Goal: Task Accomplishment & Management: Manage account settings

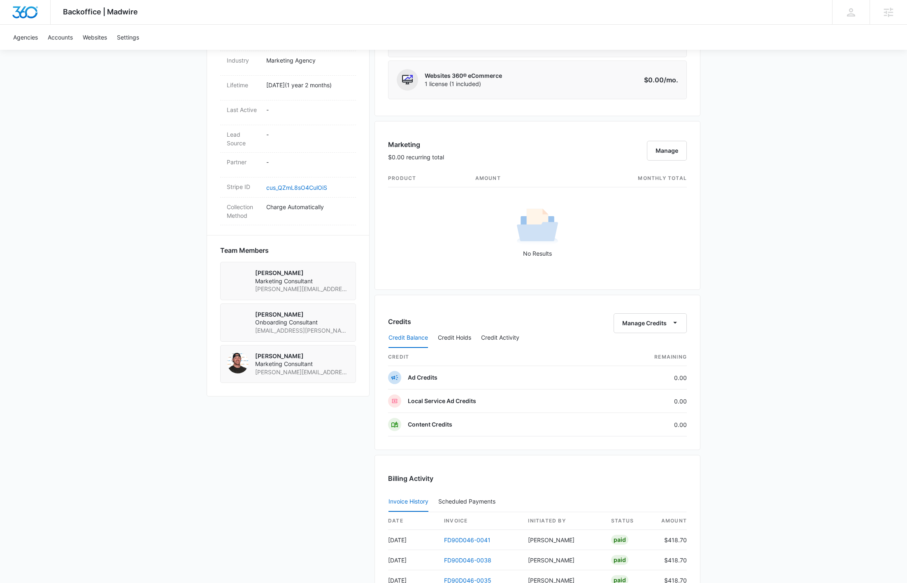
scroll to position [573, 0]
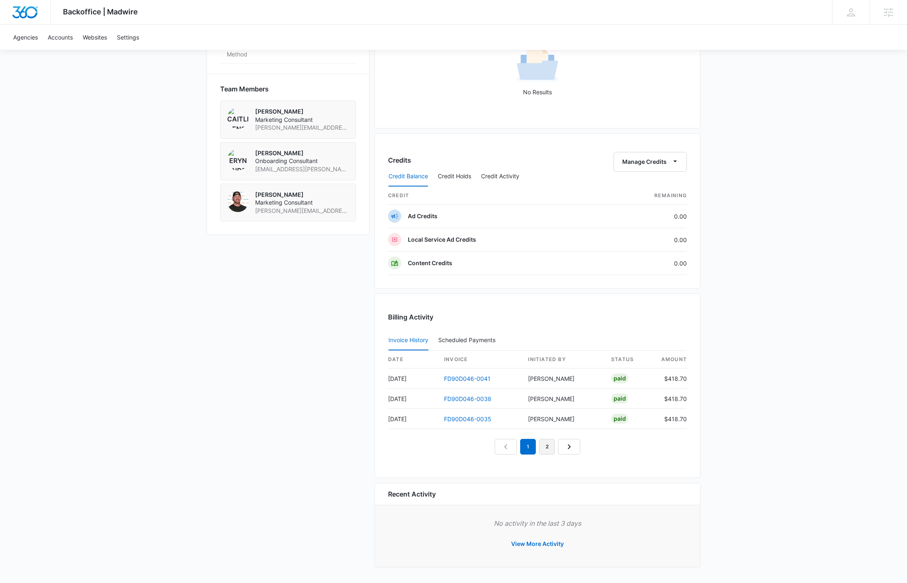
click at [544, 446] on link "2" at bounding box center [547, 447] width 16 height 16
click at [554, 446] on link "3" at bounding box center [557, 447] width 16 height 16
click at [509, 446] on link "1" at bounding box center [509, 447] width 16 height 16
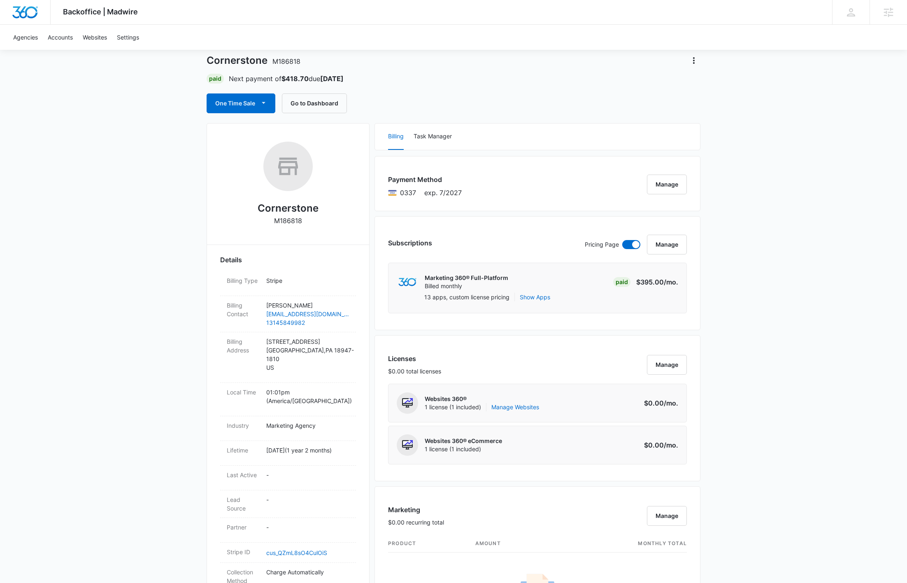
scroll to position [0, 0]
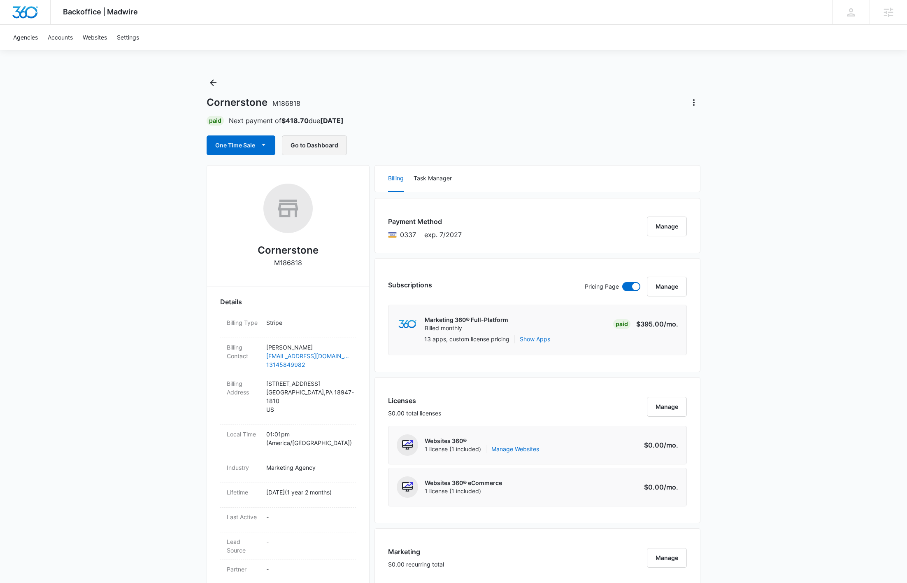
click at [328, 150] on button "Go to Dashboard" at bounding box center [314, 145] width 65 height 20
click at [314, 144] on button "Go to Dashboard" at bounding box center [314, 145] width 65 height 20
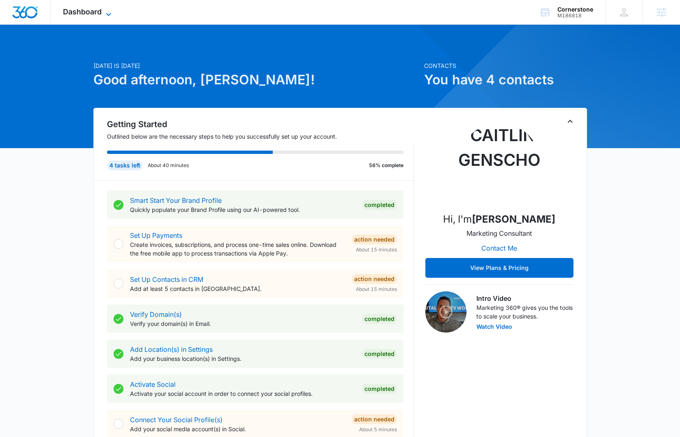
click at [99, 9] on span "Dashboard" at bounding box center [82, 11] width 39 height 9
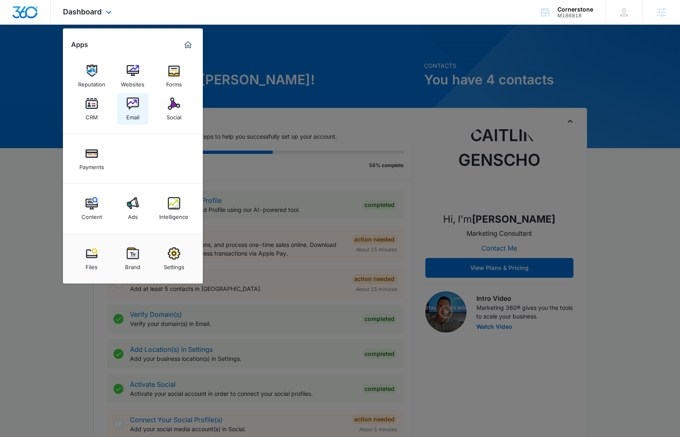
click at [130, 107] on img at bounding box center [133, 104] width 12 height 12
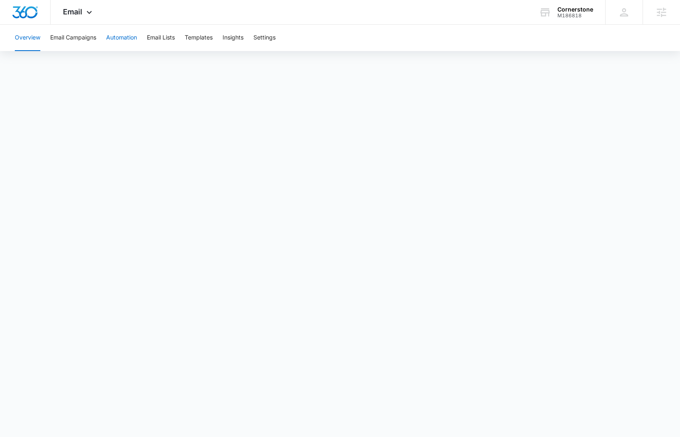
click at [125, 39] on button "Automation" at bounding box center [121, 38] width 31 height 26
click at [92, 14] on icon at bounding box center [89, 14] width 10 height 10
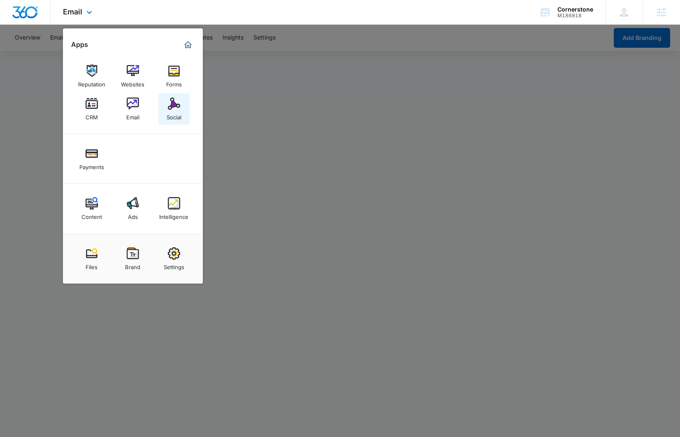
click at [176, 107] on img at bounding box center [174, 104] width 12 height 12
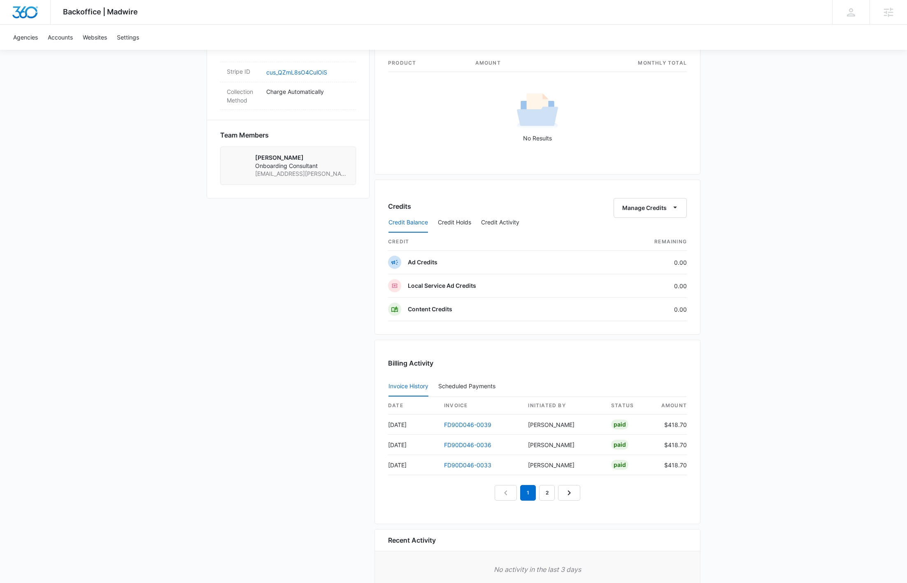
scroll to position [549, 0]
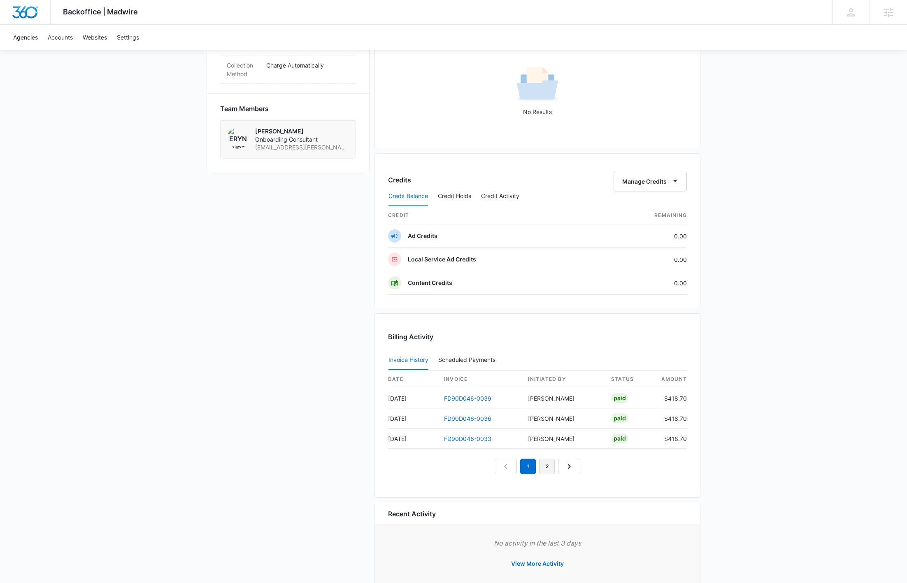
click at [545, 470] on link "2" at bounding box center [547, 467] width 16 height 16
click at [554, 471] on link "3" at bounding box center [557, 467] width 16 height 16
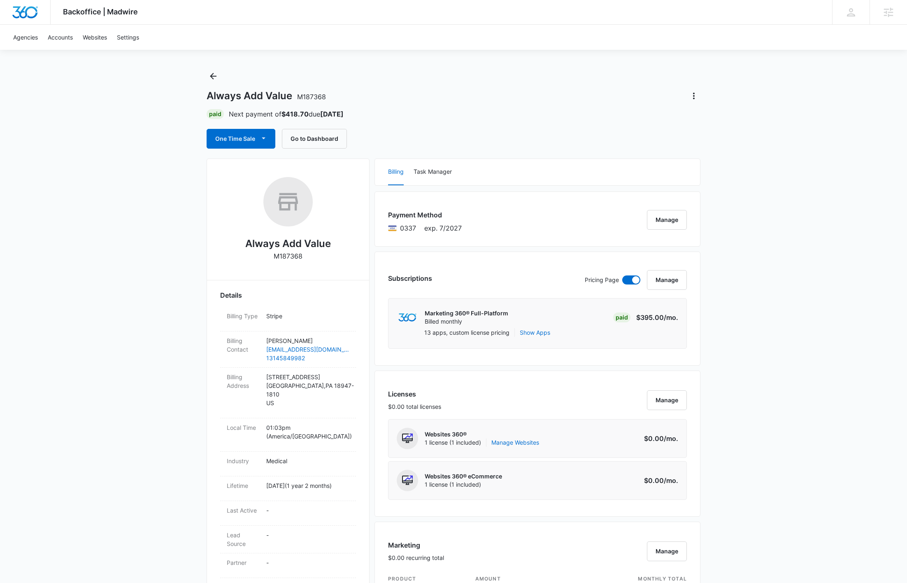
scroll to position [0, 0]
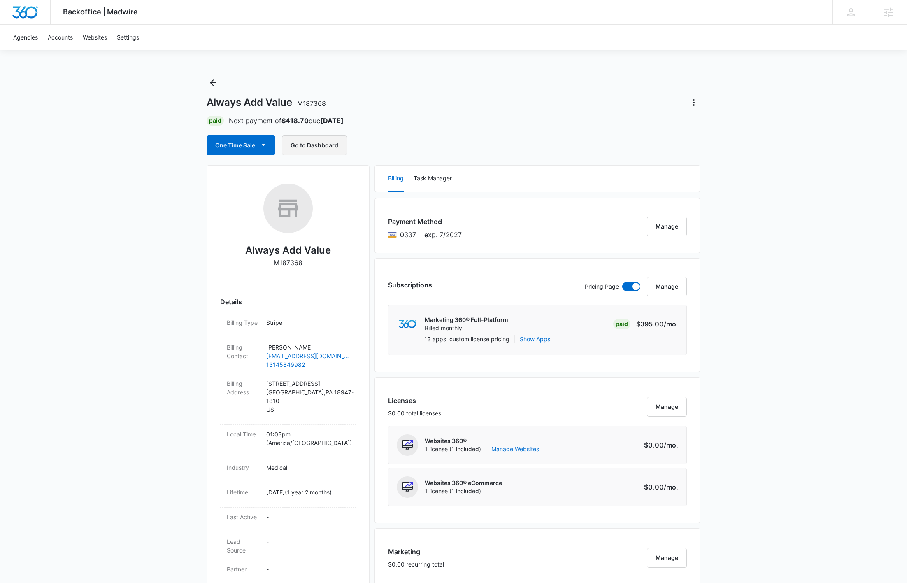
click at [330, 143] on button "Go to Dashboard" at bounding box center [314, 145] width 65 height 20
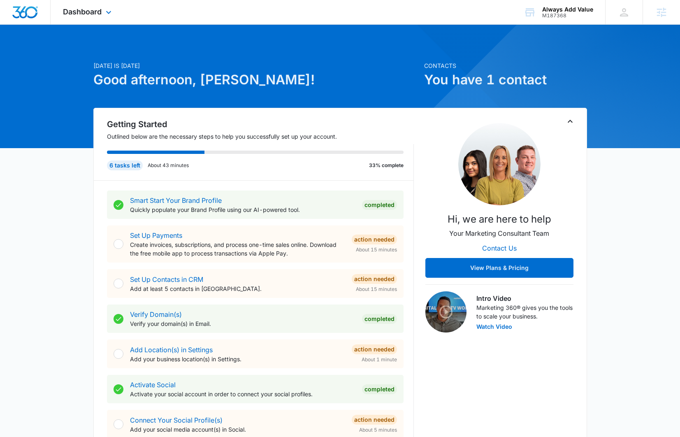
click at [102, 16] on div "Dashboard Apps Reputation Websites Forms CRM Email Social Payments Files Brand …" at bounding box center [88, 12] width 75 height 24
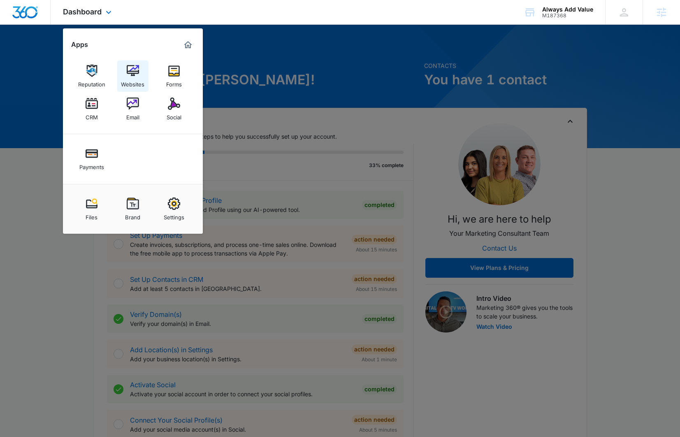
click at [133, 78] on div "Websites" at bounding box center [132, 82] width 23 height 11
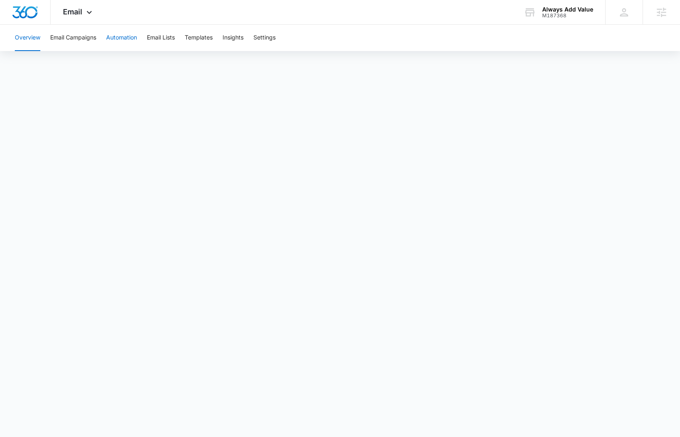
click at [117, 37] on button "Automation" at bounding box center [121, 38] width 31 height 26
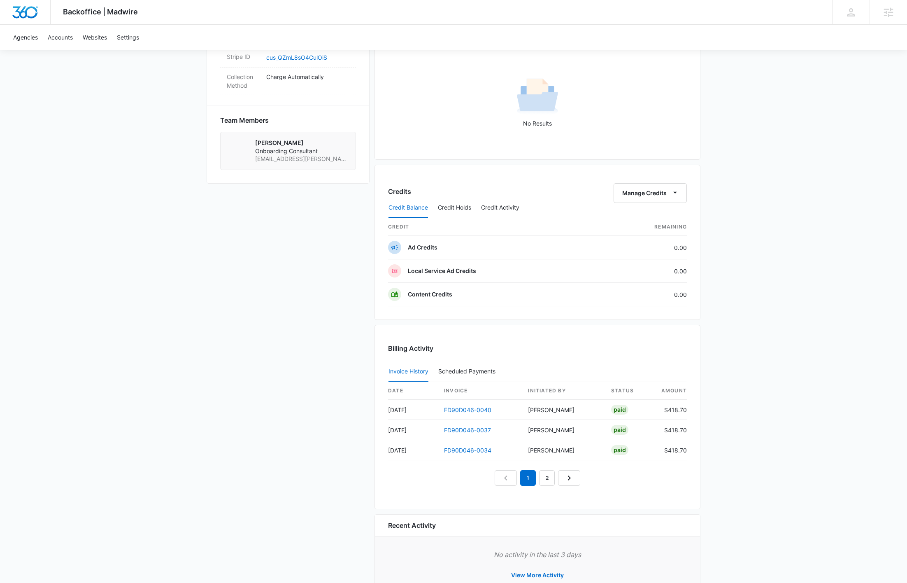
scroll to position [572, 0]
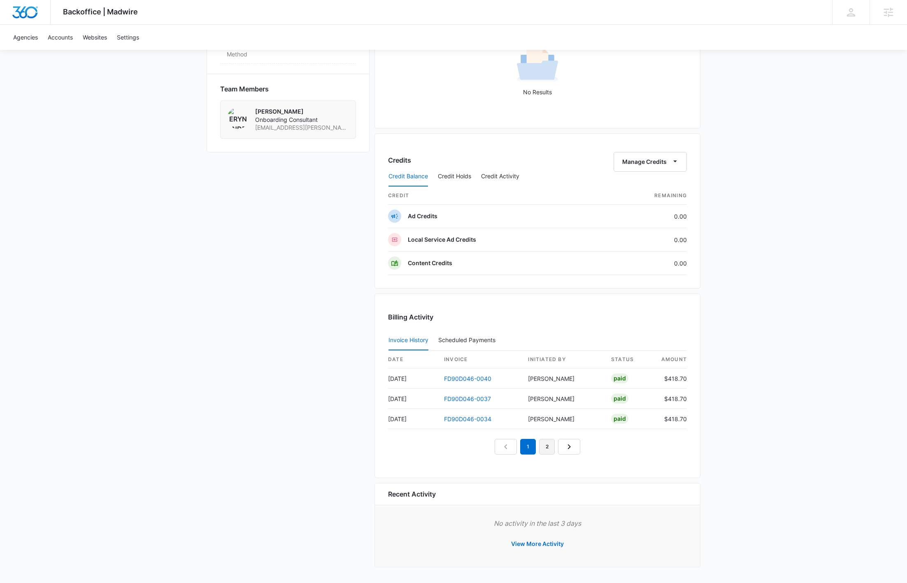
click at [550, 446] on link "2" at bounding box center [547, 447] width 16 height 16
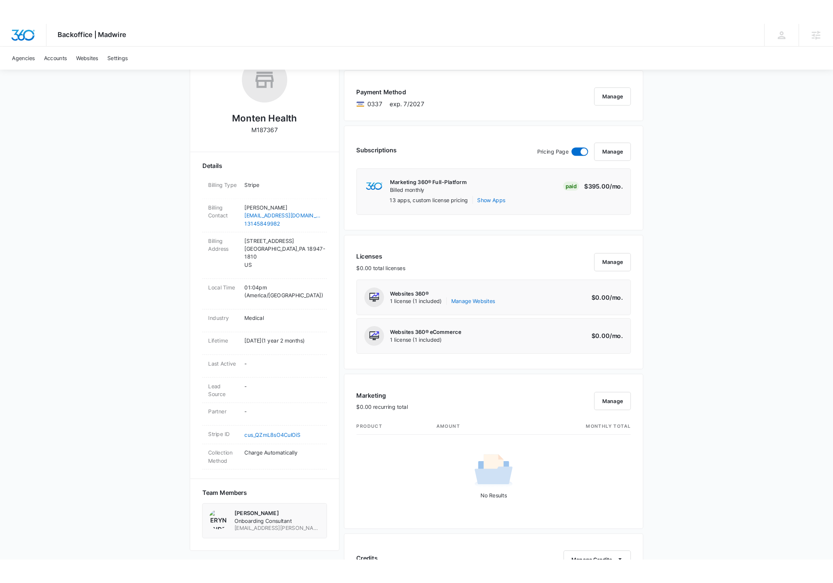
scroll to position [0, 0]
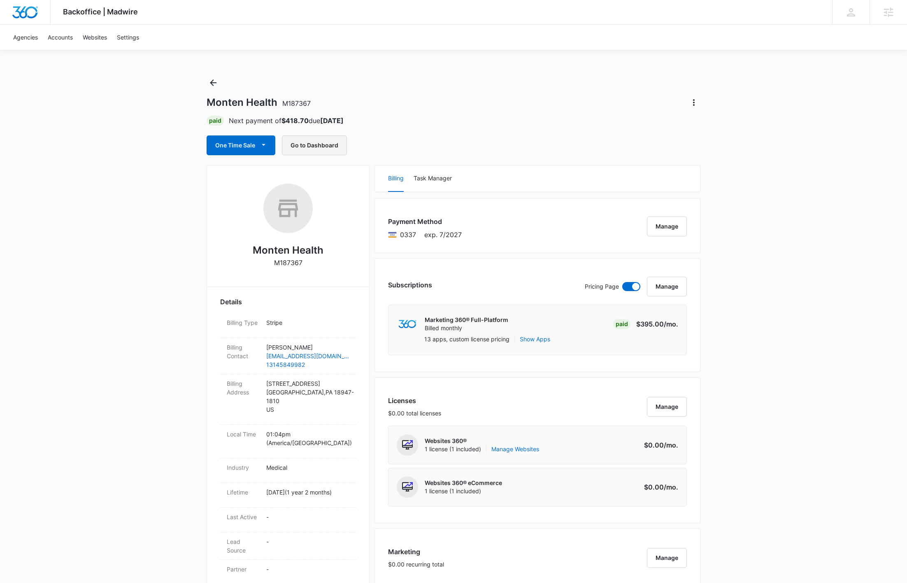
click at [319, 146] on button "Go to Dashboard" at bounding box center [314, 145] width 65 height 20
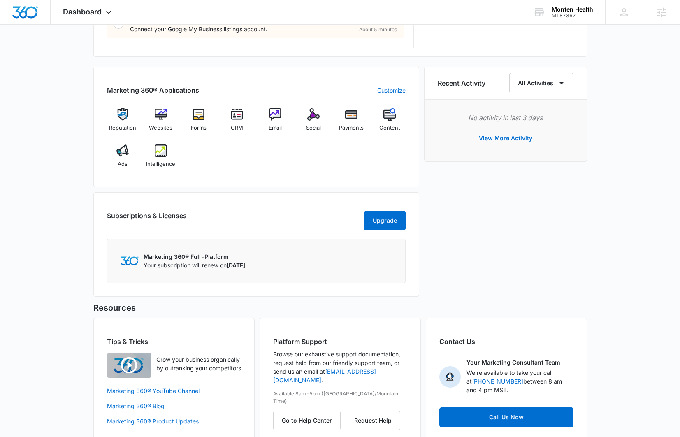
scroll to position [487, 0]
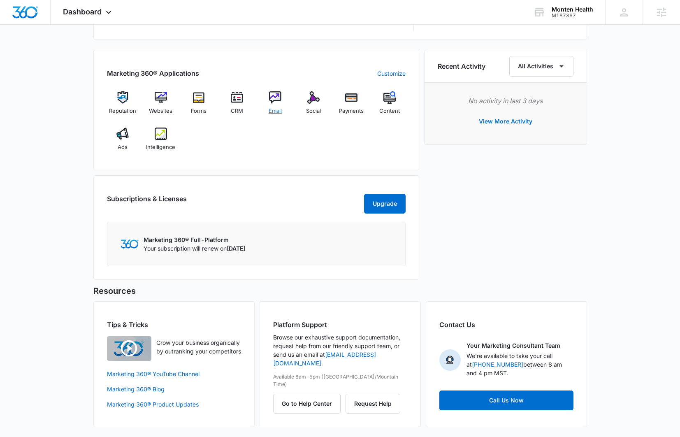
click at [276, 113] on span "Email" at bounding box center [275, 111] width 13 height 8
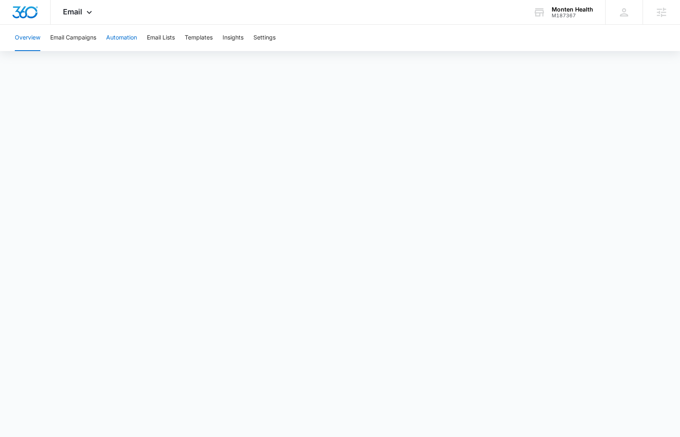
click at [122, 40] on button "Automation" at bounding box center [121, 38] width 31 height 26
